Goal: Task Accomplishment & Management: Use online tool/utility

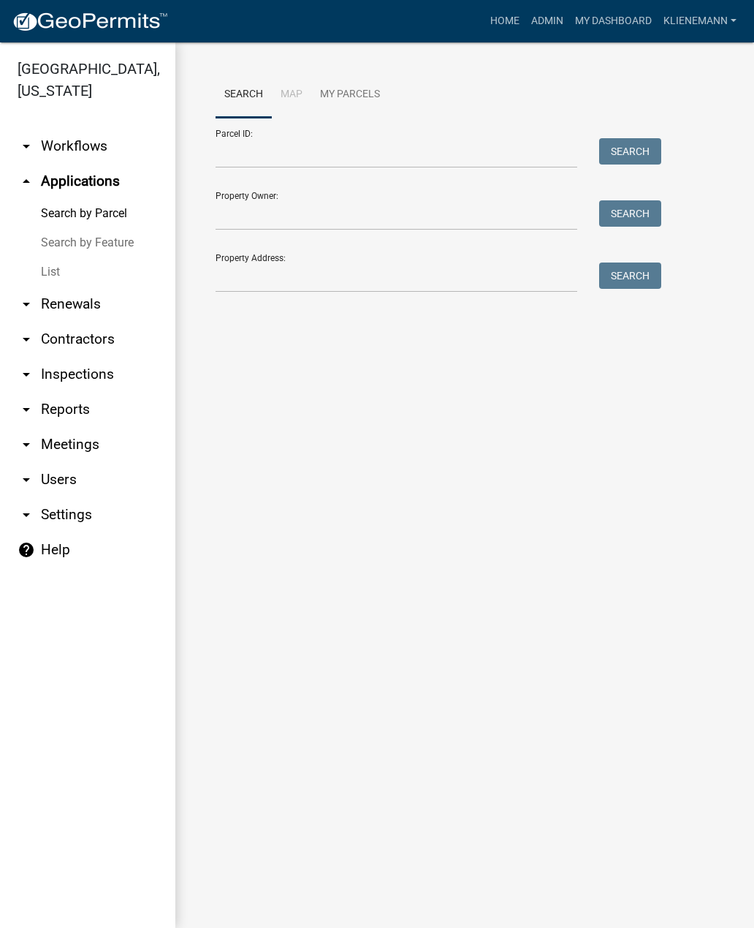
click at [192, 152] on div "Search Map My Parcels Parcel ID: Search Property Owner: Search Property Address…" at bounding box center [464, 188] width 579 height 292
click at [64, 257] on link "List" at bounding box center [87, 271] width 175 height 29
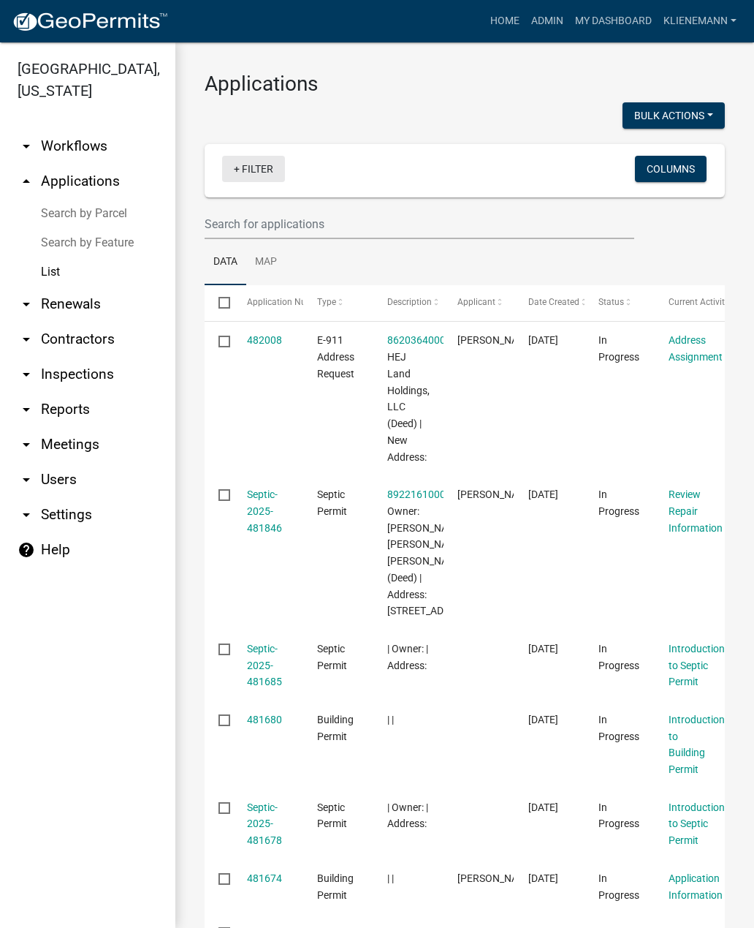
click at [257, 170] on link "+ Filter" at bounding box center [253, 169] width 63 height 26
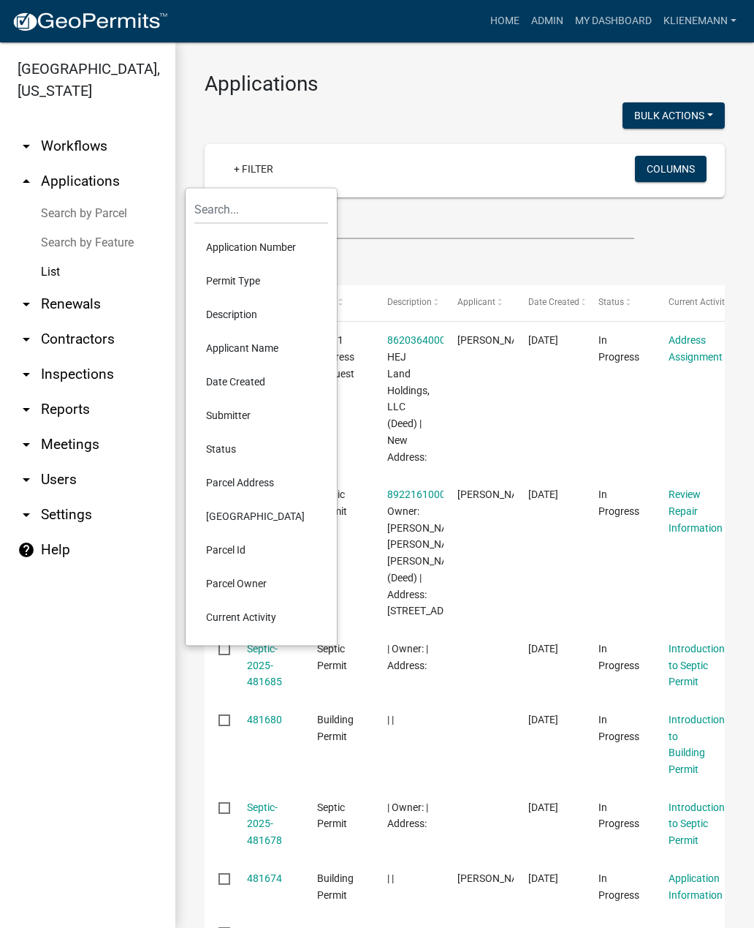
click at [275, 349] on li "Applicant Name" at bounding box center [261, 348] width 134 height 34
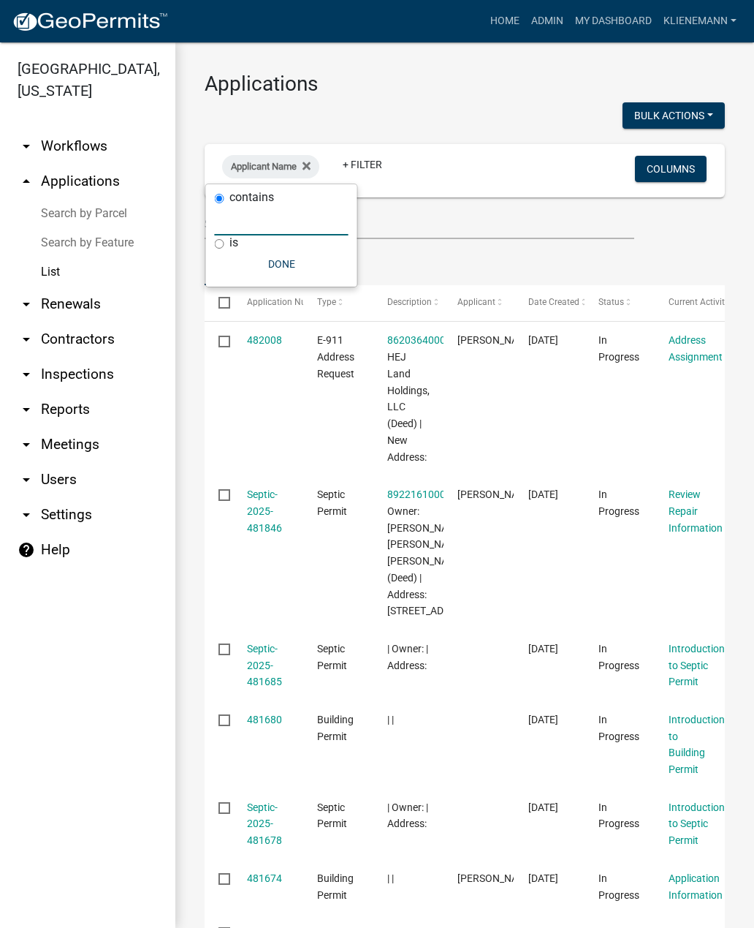
click at [267, 232] on input "text" at bounding box center [282, 220] width 134 height 30
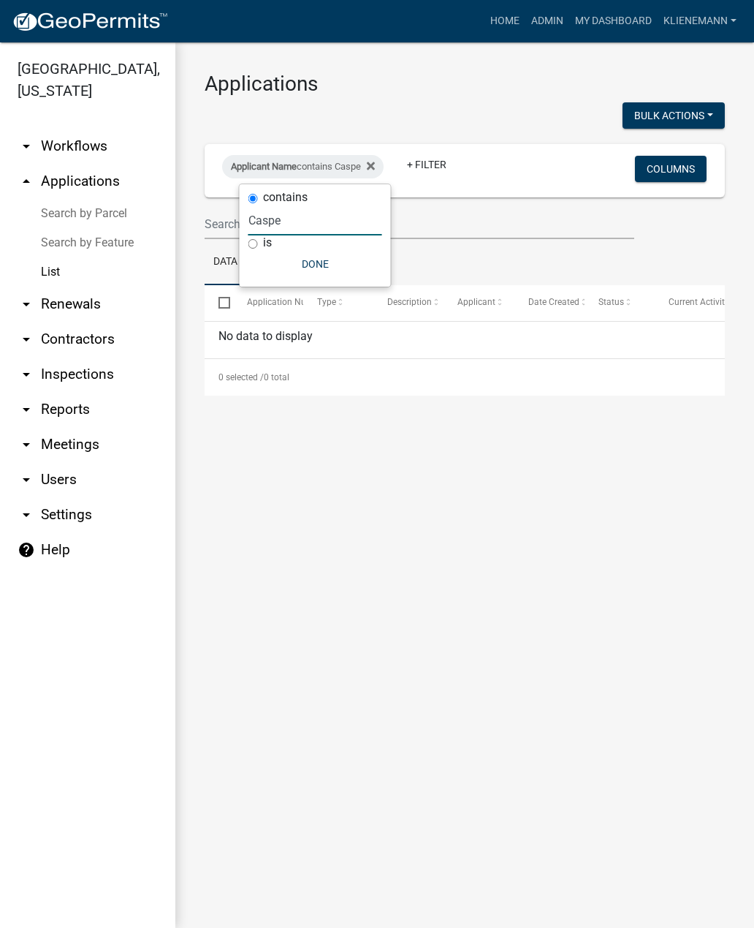
type input "Casper"
click at [374, 173] on fa-icon at bounding box center [371, 166] width 14 height 23
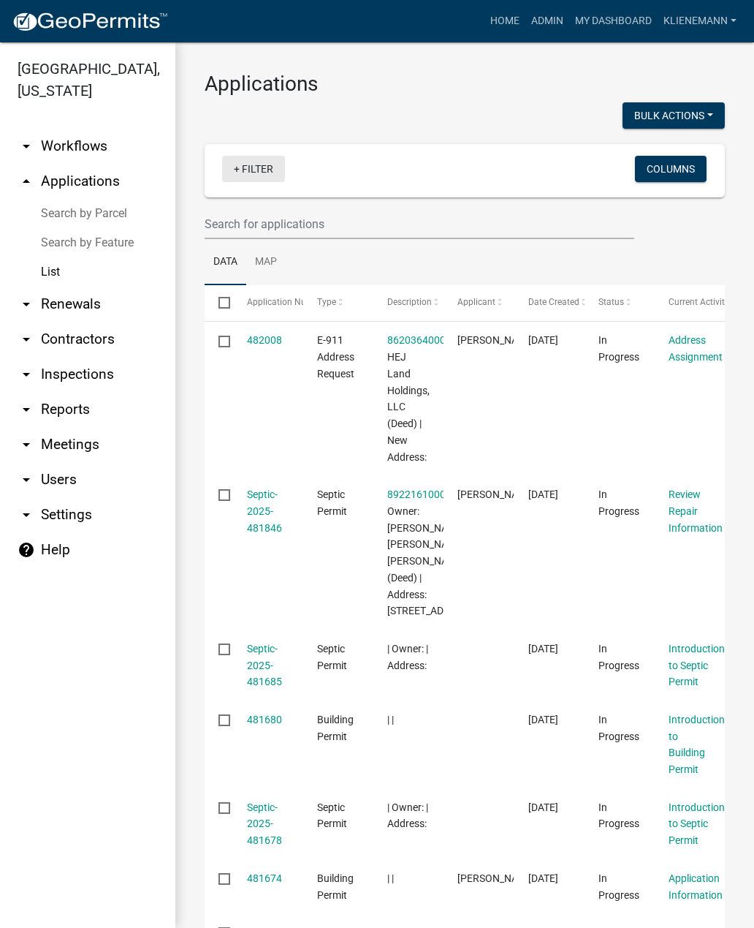
click at [260, 167] on link "+ Filter" at bounding box center [253, 169] width 63 height 26
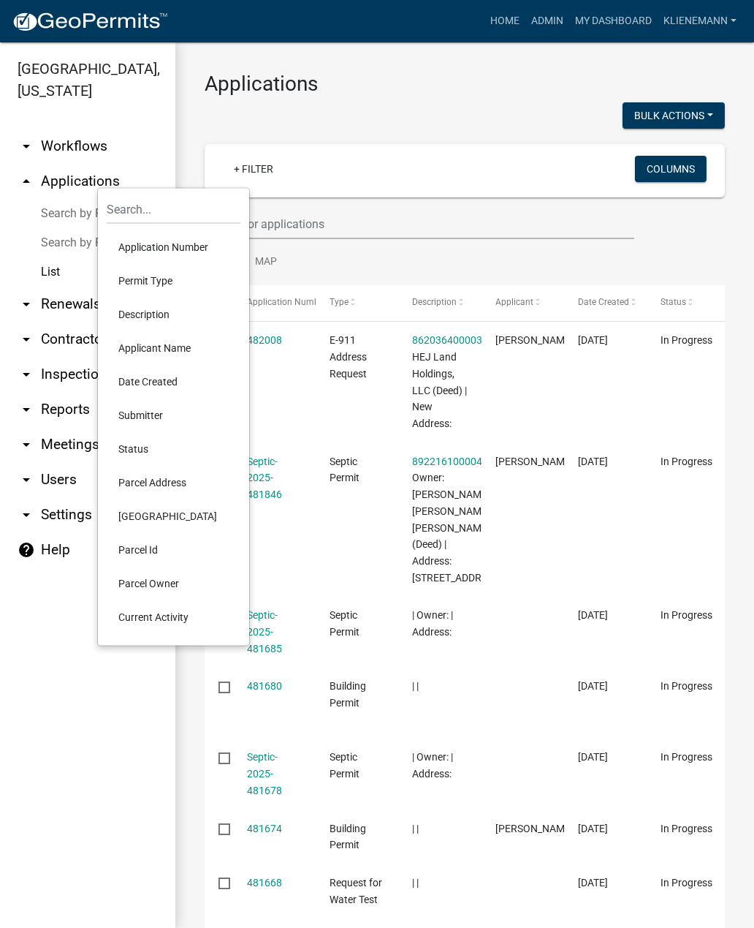
click at [176, 284] on li "Permit Type" at bounding box center [174, 281] width 134 height 34
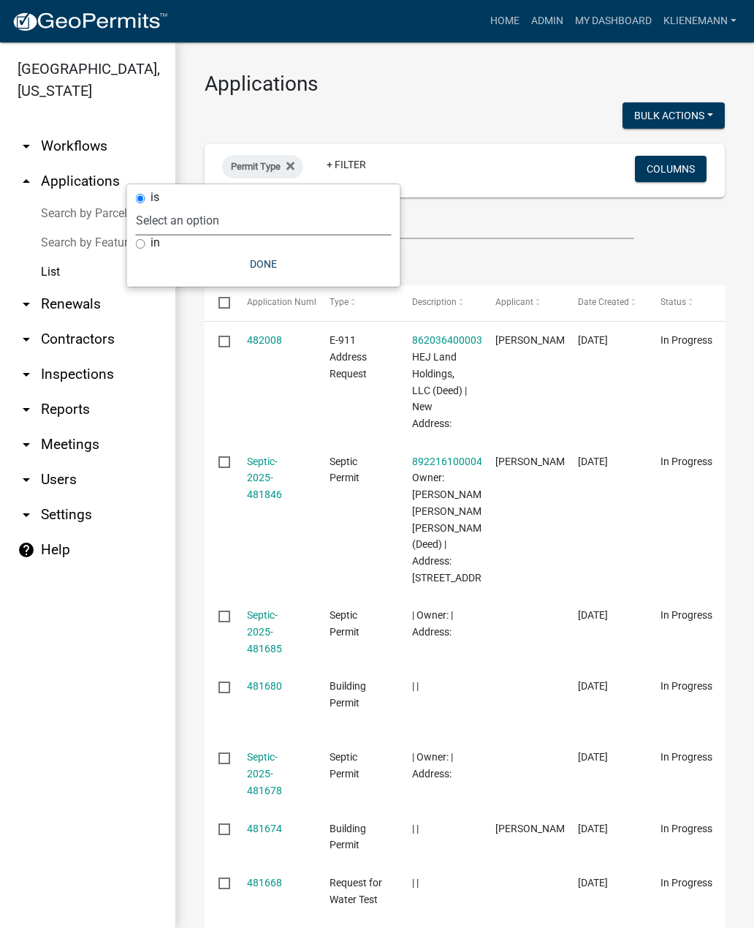
click at [232, 208] on select "Select an option Building Permit City Address Assigned Form Conditional/Special…" at bounding box center [264, 220] width 256 height 30
select select "e9e43983-4945-4d40-beb8-58878d76e4bb"
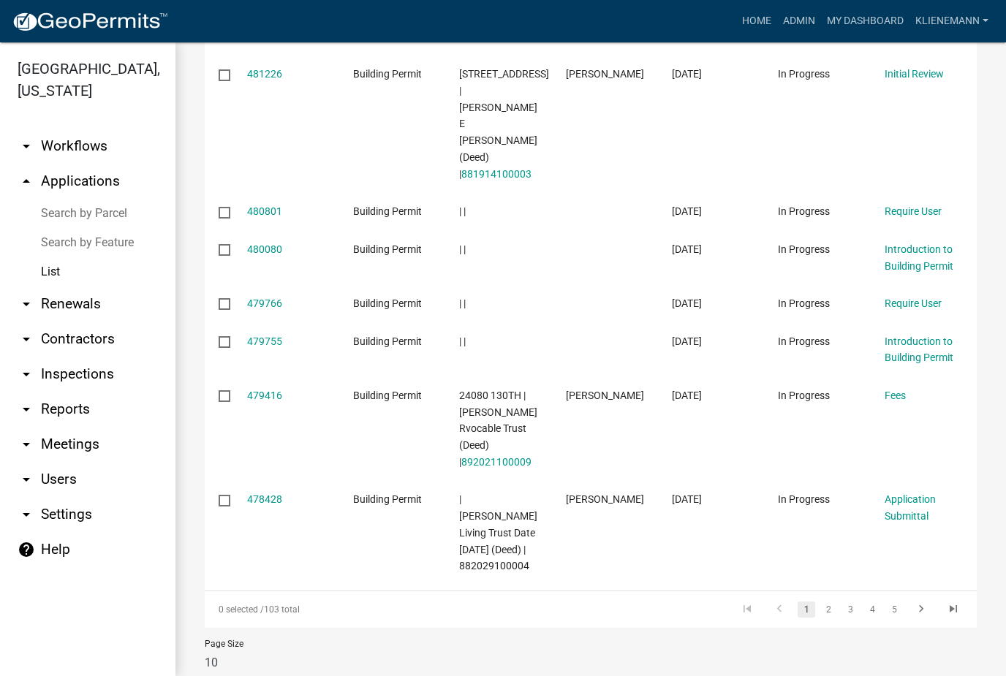
scroll to position [425, 0]
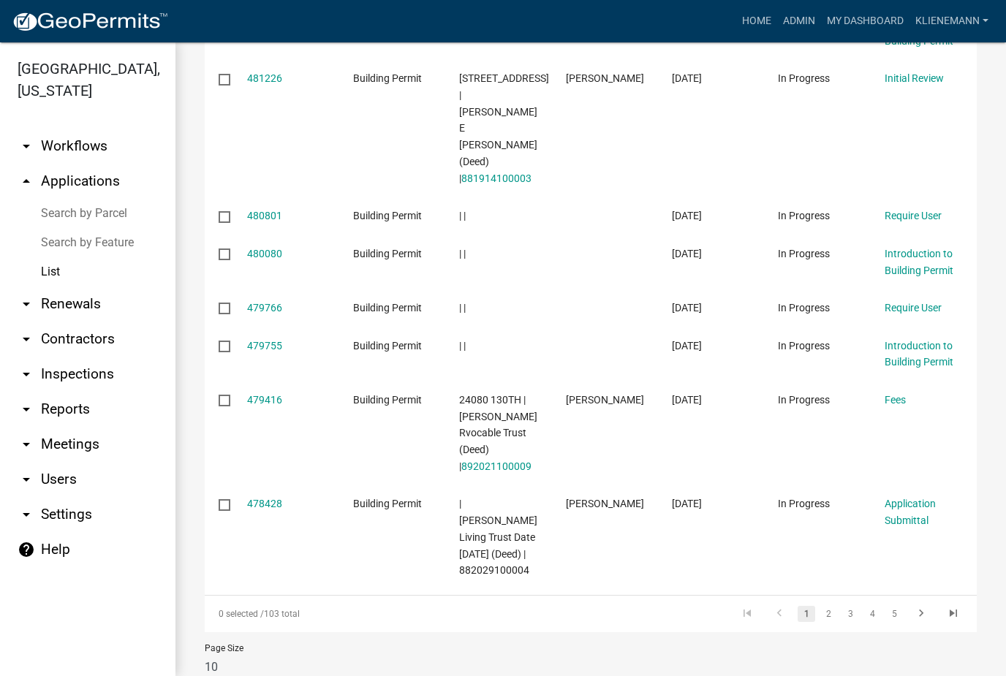
click at [754, 606] on link "4" at bounding box center [872, 614] width 18 height 16
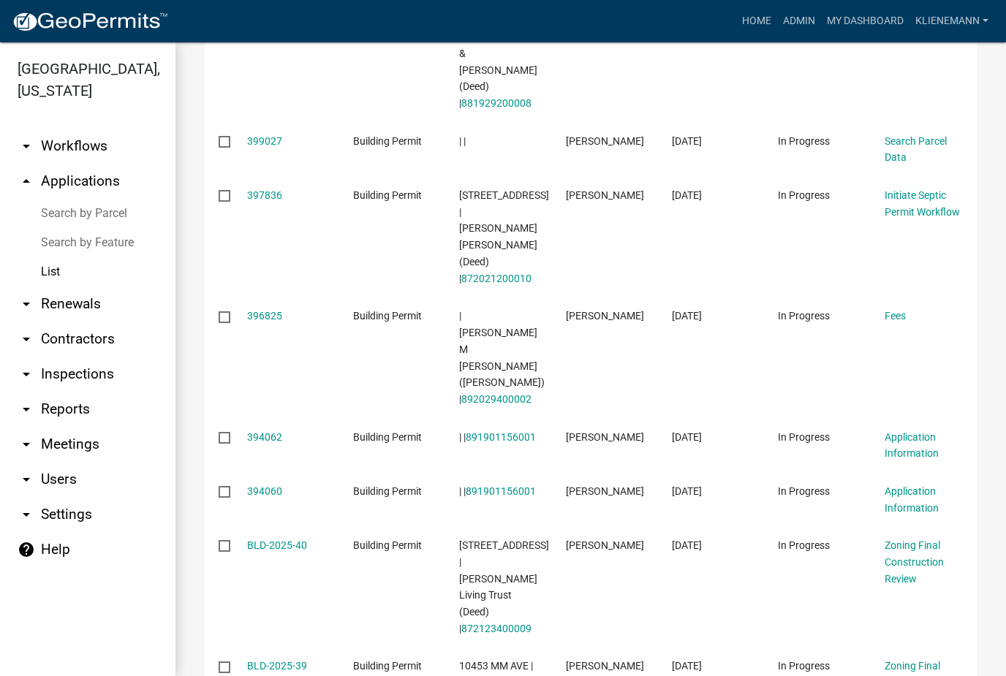
scroll to position [531, 0]
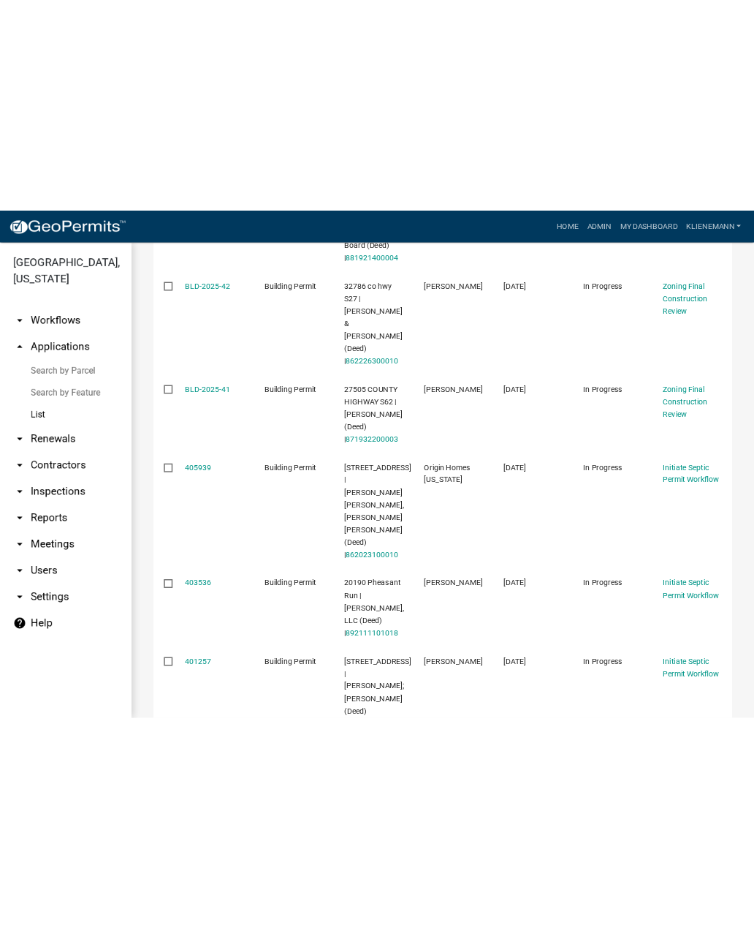
scroll to position [760, 0]
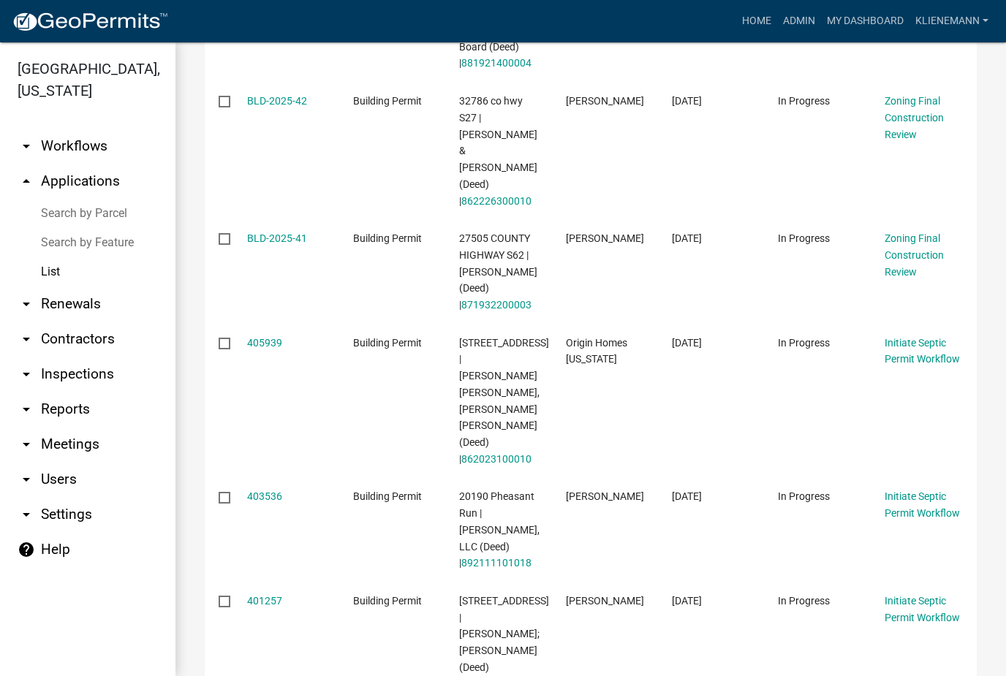
click at [275, 595] on link "401257" at bounding box center [264, 601] width 35 height 12
